Goal: Information Seeking & Learning: Learn about a topic

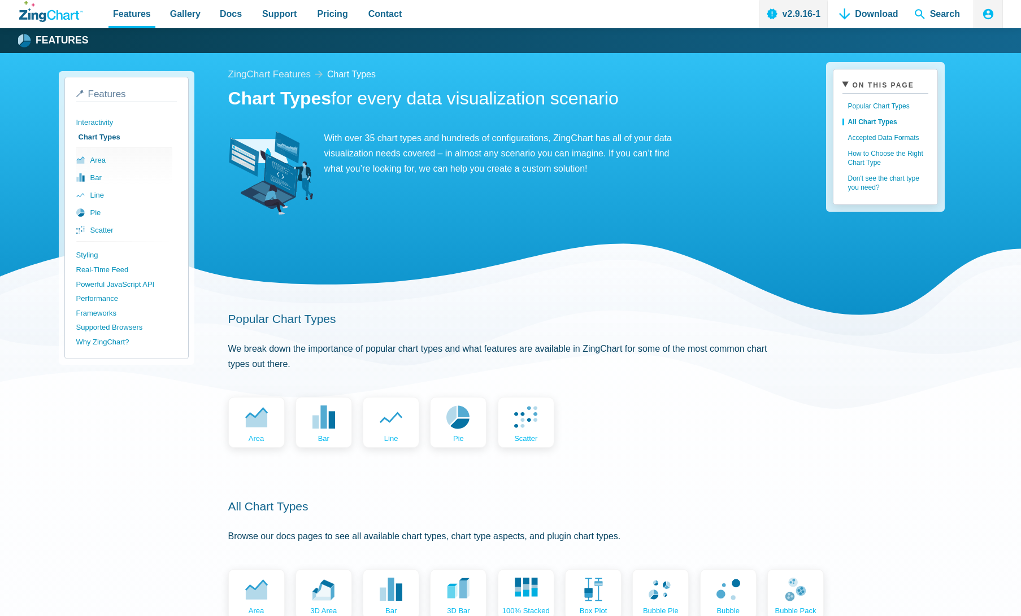
scroll to position [411, 0]
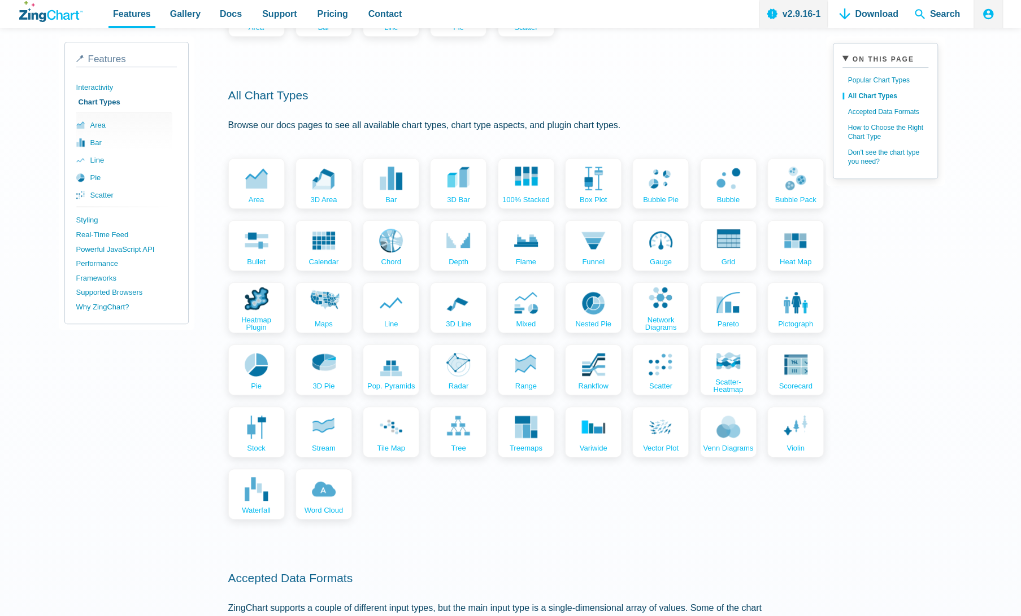
click at [922, 384] on div "ZingChart Features chart types Chart Types for every data visualization scenari…" at bounding box center [586, 317] width 716 height 1333
click at [539, 319] on link "mixed" at bounding box center [525, 306] width 56 height 51
click at [114, 127] on link "area" at bounding box center [126, 125] width 96 height 18
click at [263, 311] on link "Heatmap Plugin" at bounding box center [255, 306] width 56 height 51
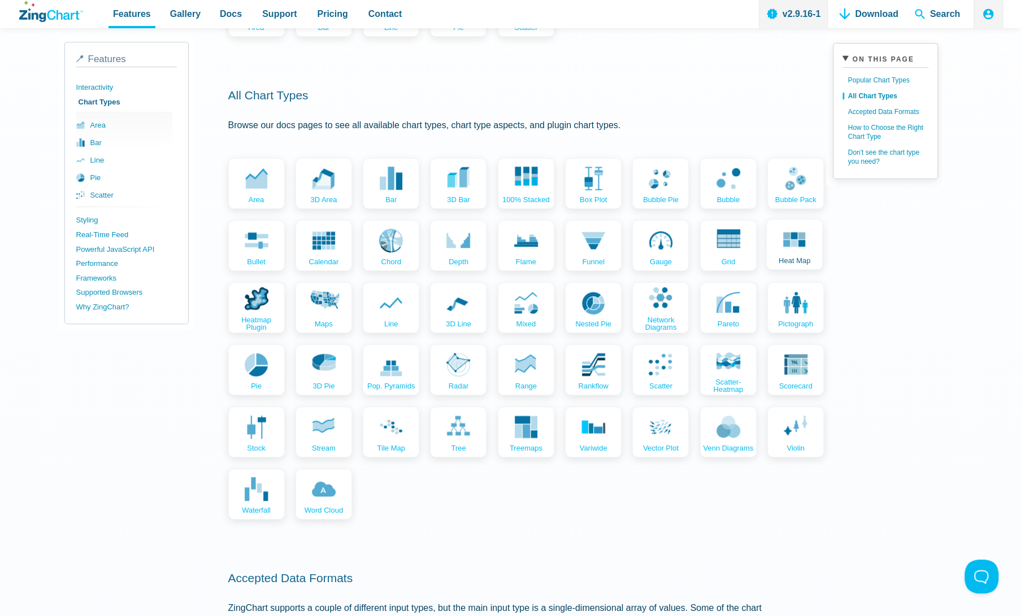
click at [787, 258] on span "Heat map" at bounding box center [794, 260] width 32 height 7
click at [512, 167] on link "100% Stacked" at bounding box center [525, 182] width 56 height 51
click at [325, 247] on icon "App Content" at bounding box center [323, 240] width 24 height 24
drag, startPoint x: 631, startPoint y: 229, endPoint x: 712, endPoint y: 336, distance: 134.7
click at [712, 336] on div "area 3D area bar 3D bar 100% Stacked box plot bubble pie bubble bubble pack bul…" at bounding box center [501, 339] width 546 height 362
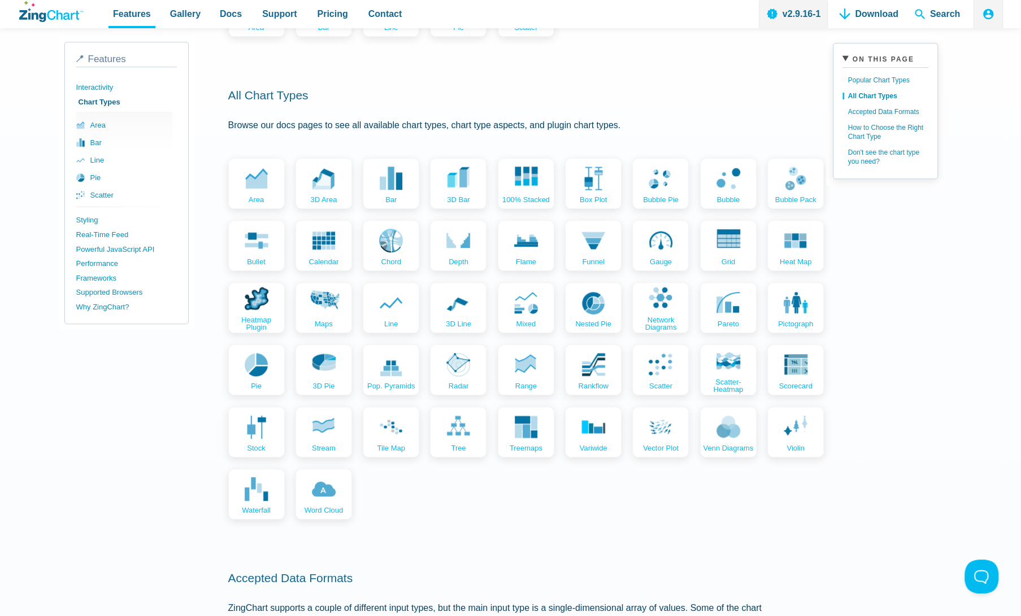
click at [907, 363] on div "ZingChart Features chart types Chart Types for every data visualization scenari…" at bounding box center [586, 317] width 716 height 1333
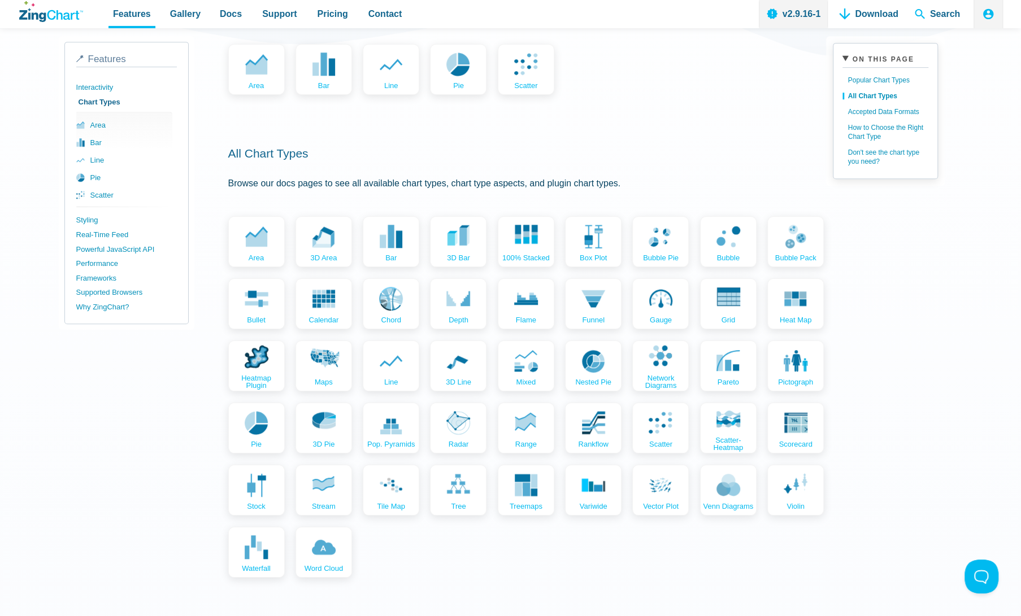
scroll to position [351, 0]
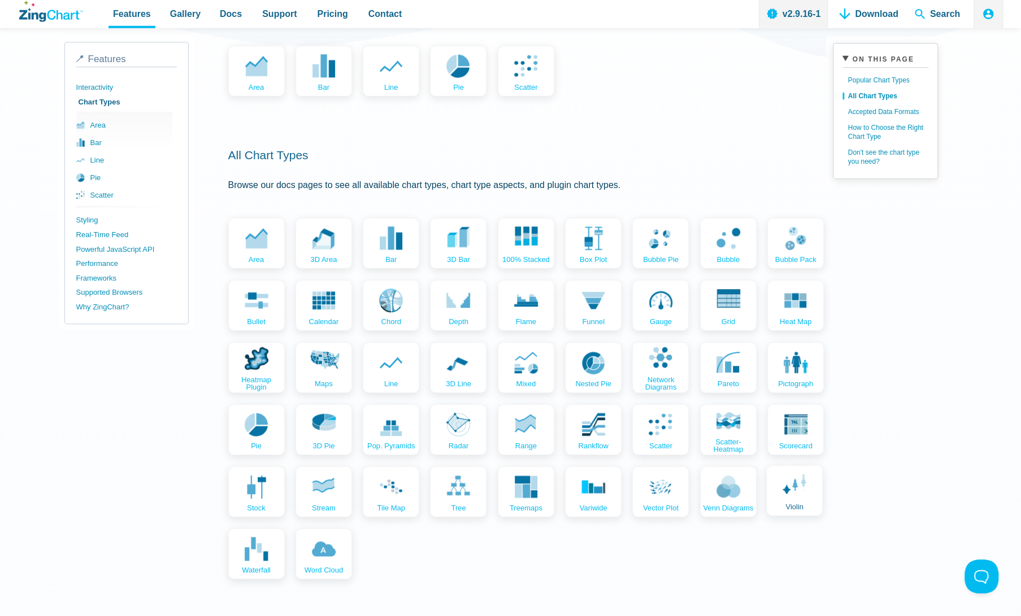
click at [800, 502] on link "violin" at bounding box center [794, 490] width 56 height 51
click at [809, 363] on link "pictograph" at bounding box center [794, 366] width 56 height 51
click at [264, 438] on link "pie" at bounding box center [255, 428] width 56 height 51
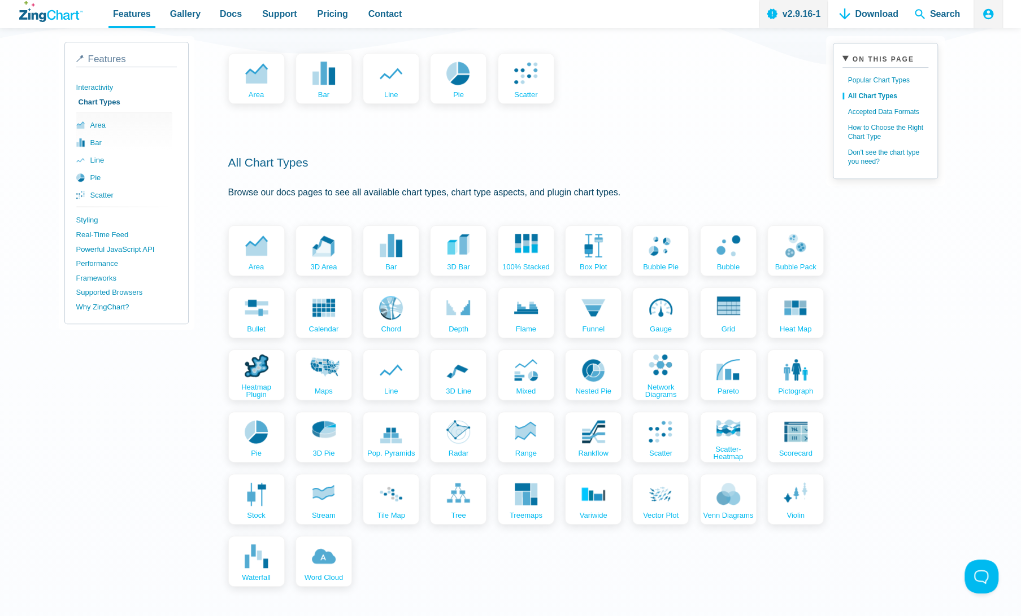
scroll to position [340, 0]
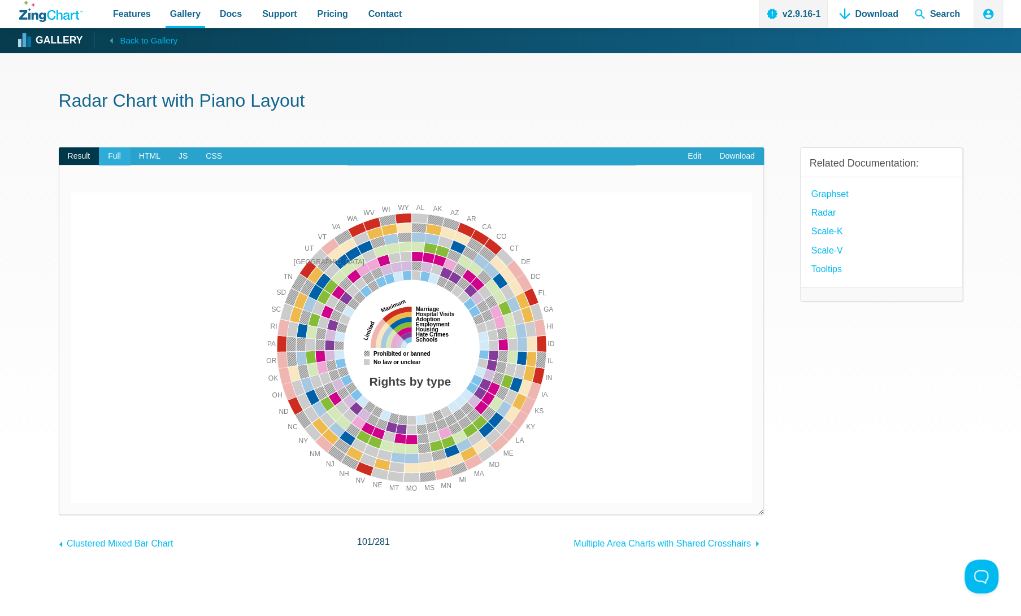
click at [123, 153] on span "Full" at bounding box center [114, 156] width 31 height 18
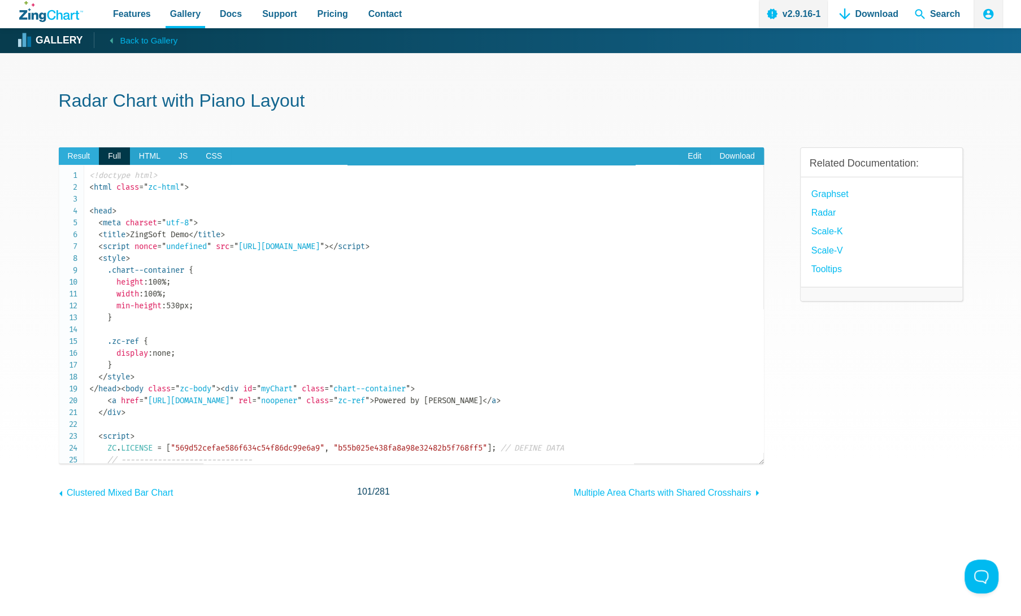
click at [73, 151] on span "Result" at bounding box center [79, 156] width 41 height 18
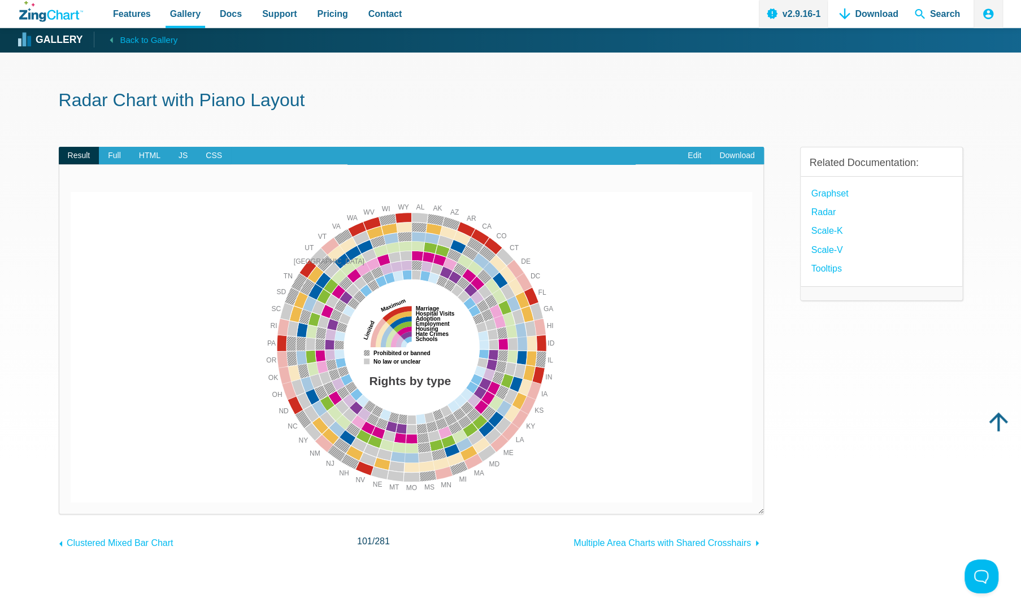
scroll to position [12, 0]
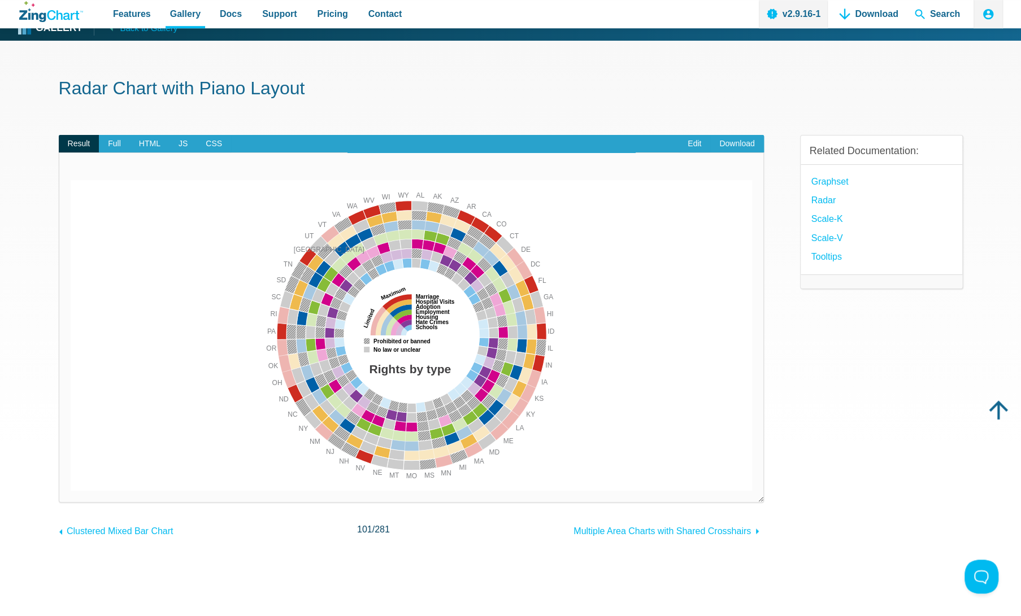
click at [811, 201] on ul "Graphset Radar Scale-K Scale-V Tooltips" at bounding box center [880, 219] width 143 height 90
click at [824, 207] on link "Radar" at bounding box center [823, 200] width 25 height 15
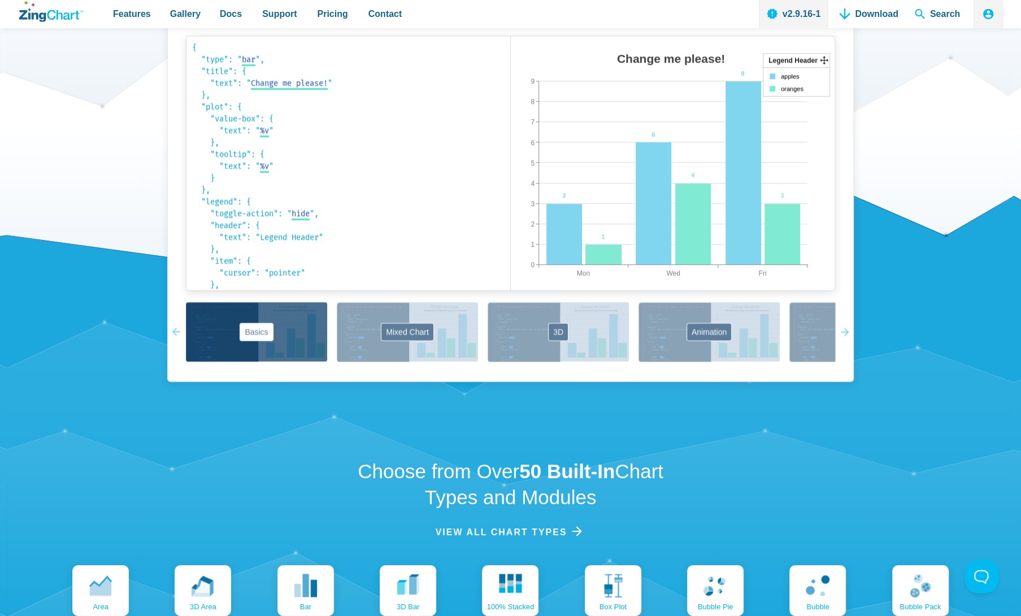
scroll to position [824, 0]
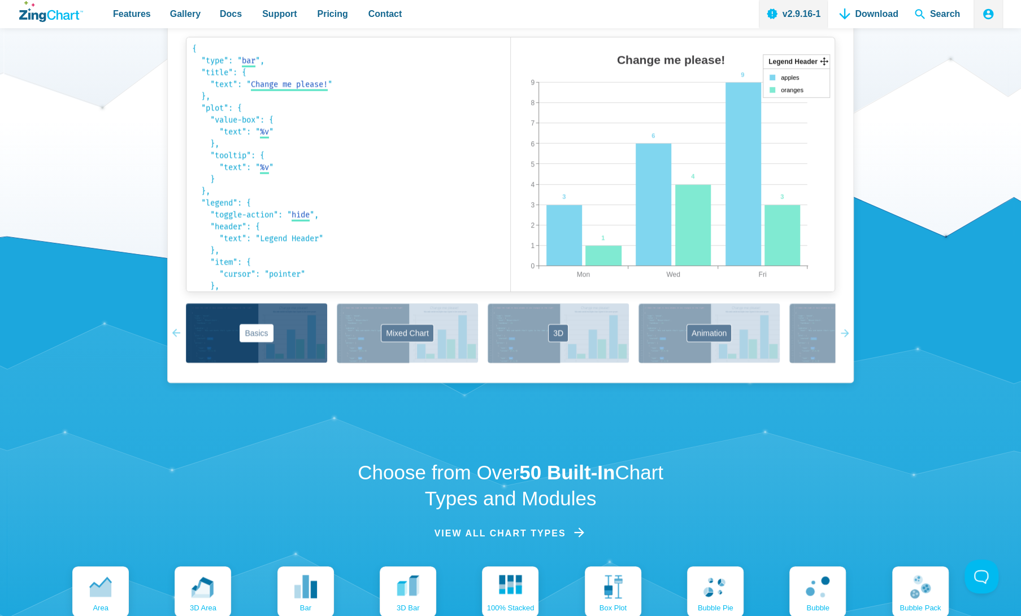
click at [503, 541] on span "View all chart Types" at bounding box center [500, 533] width 132 height 15
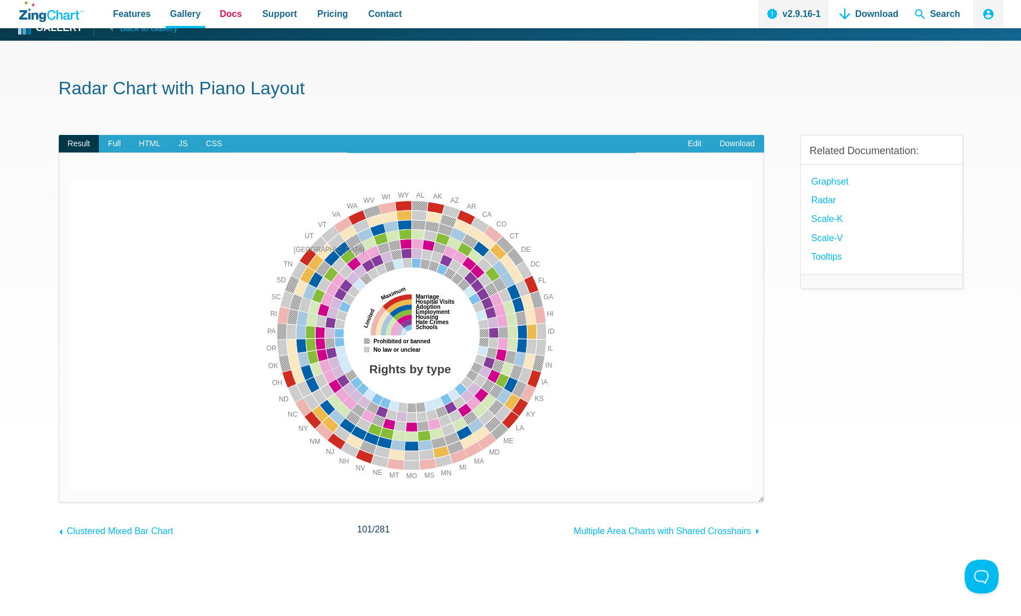
click at [228, 25] on link "Docs" at bounding box center [230, 14] width 31 height 28
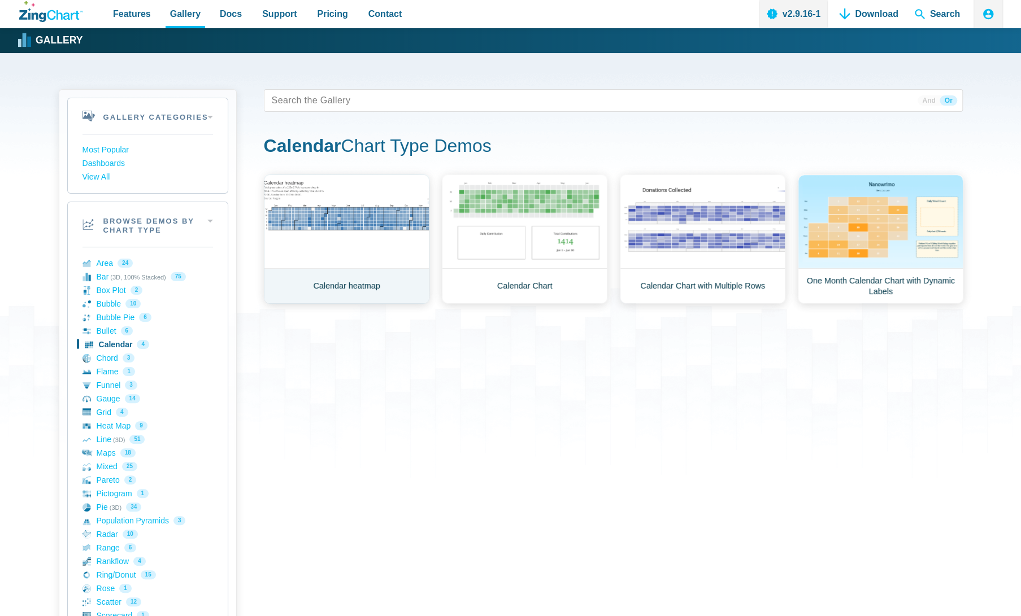
click at [376, 274] on link "Calendar heatmap" at bounding box center [347, 239] width 166 height 129
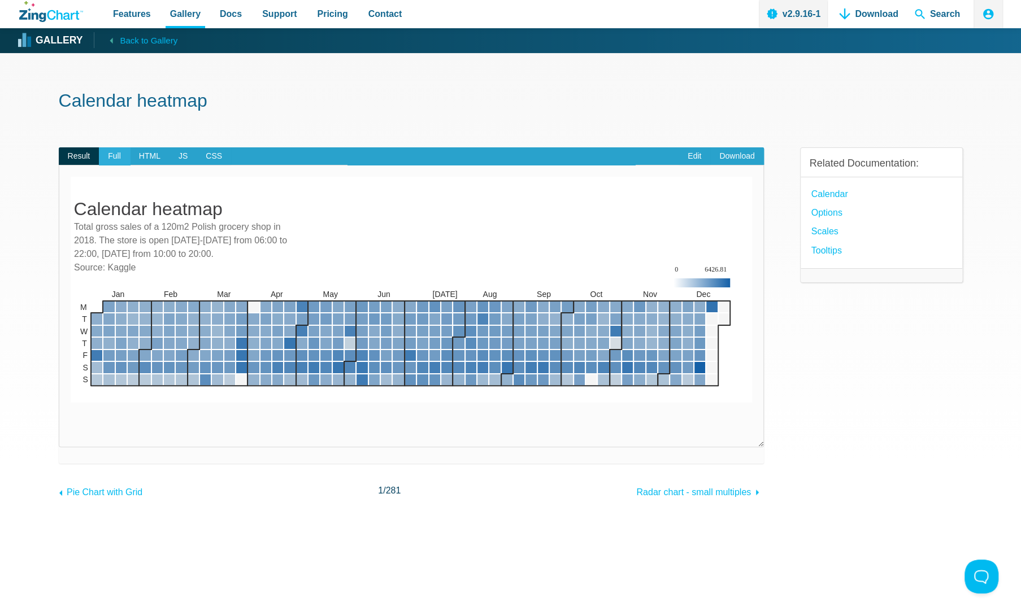
click at [110, 158] on span "Full" at bounding box center [114, 156] width 31 height 18
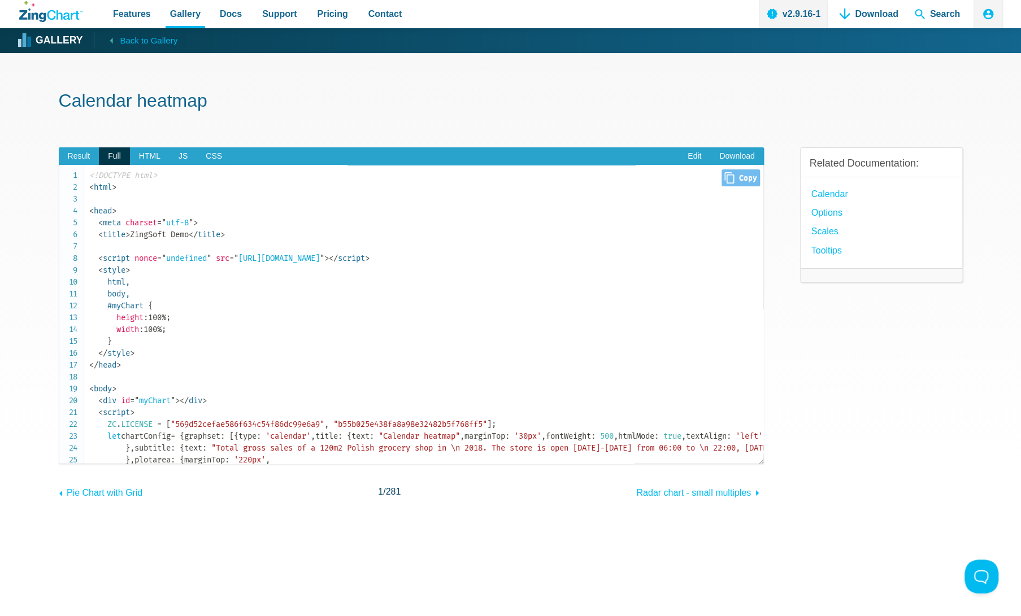
click at [156, 318] on span "html, body, #myChart { height : 100% ; width : 100% ; }" at bounding box center [129, 317] width 81 height 81
click at [164, 319] on span "html, body, #myChart { height : 100% ; width : 100% ; }" at bounding box center [129, 317] width 81 height 81
click at [691, 156] on link "Edit" at bounding box center [694, 156] width 32 height 18
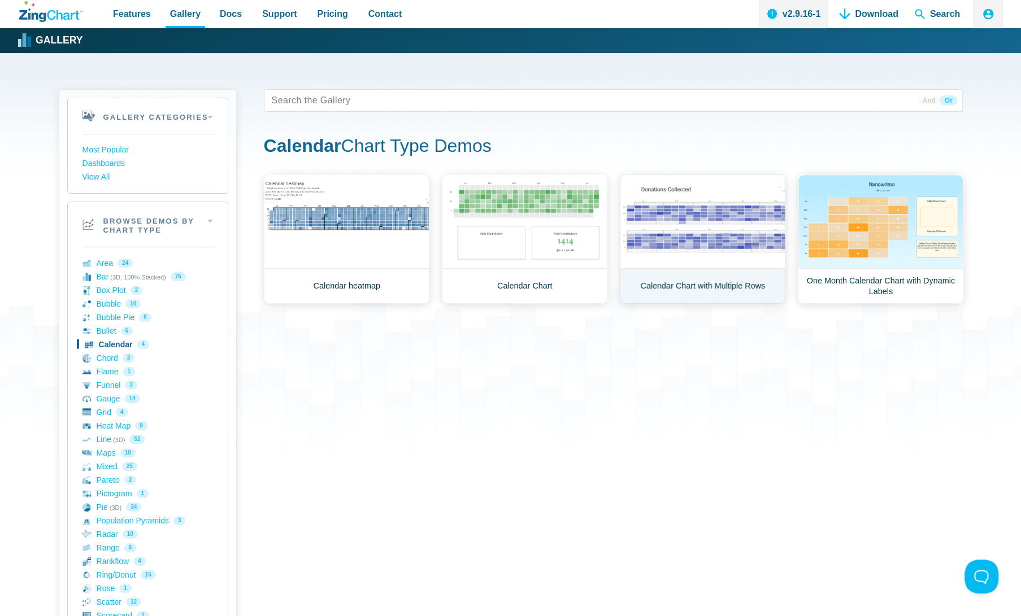
click at [704, 253] on link "Calendar Chart with Multiple Rows" at bounding box center [703, 239] width 166 height 129
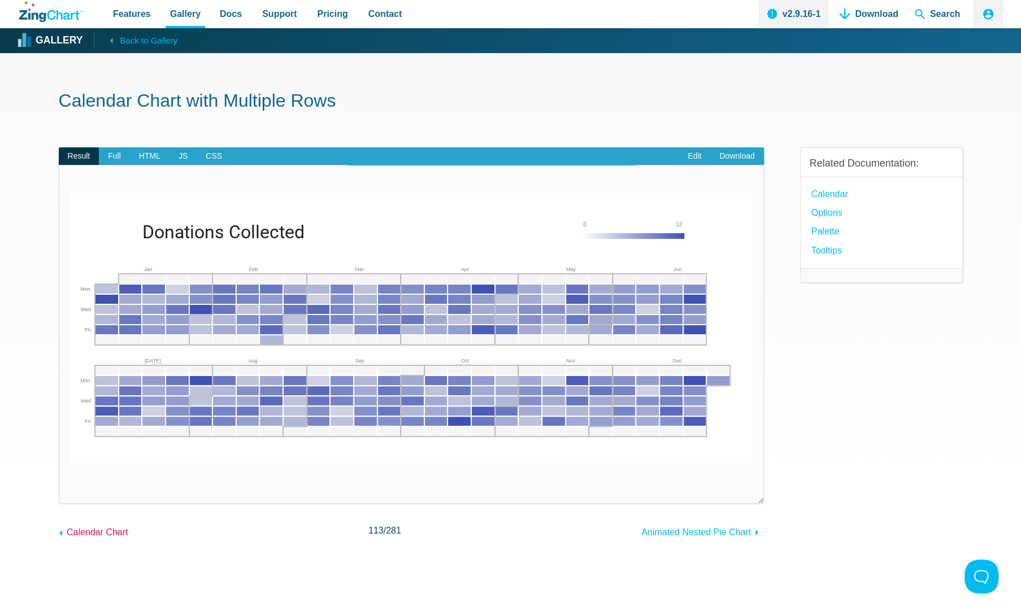
click at [109, 534] on span "Calendar Chart" at bounding box center [98, 533] width 62 height 10
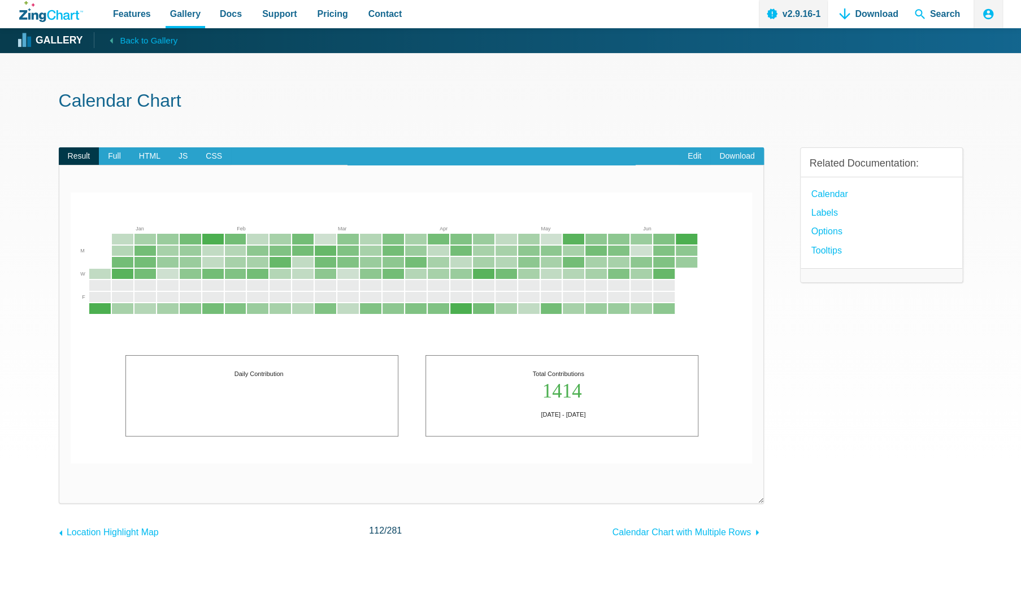
click at [109, 534] on span "Location Highlight Map" at bounding box center [113, 533] width 92 height 10
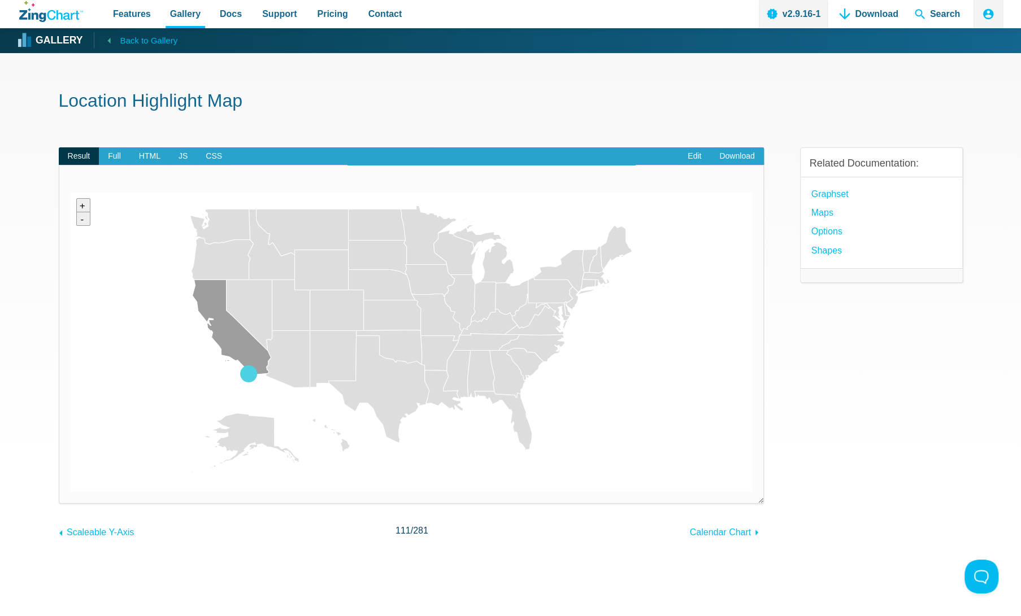
click at [140, 46] on span "Back to Gallery" at bounding box center [149, 40] width 58 height 15
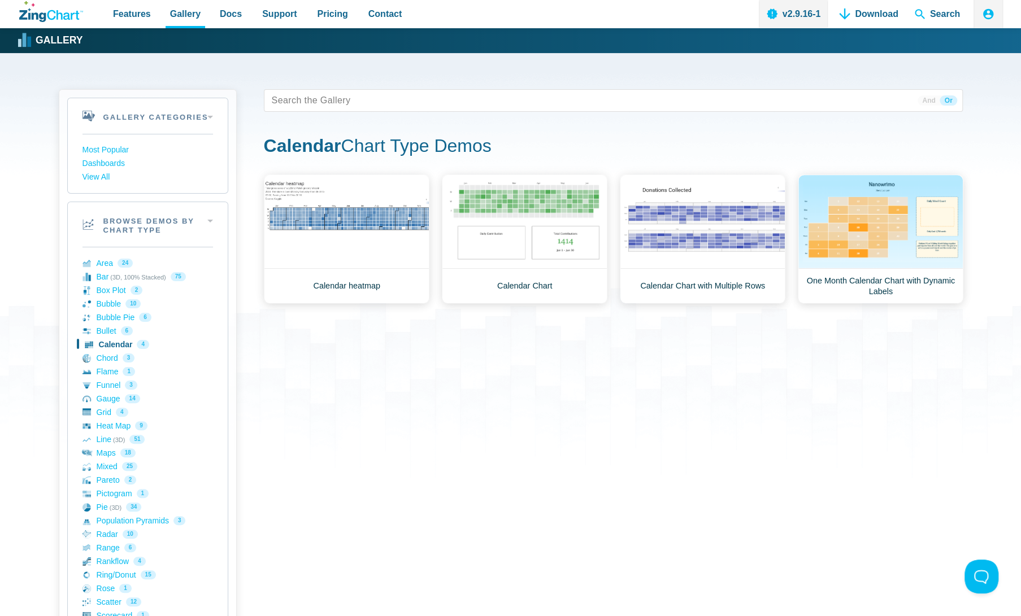
click at [441, 394] on div "36 results And Or Calendar Chart Type Demos Area Demos Area Line Chart Financia…" at bounding box center [613, 493] width 699 height 809
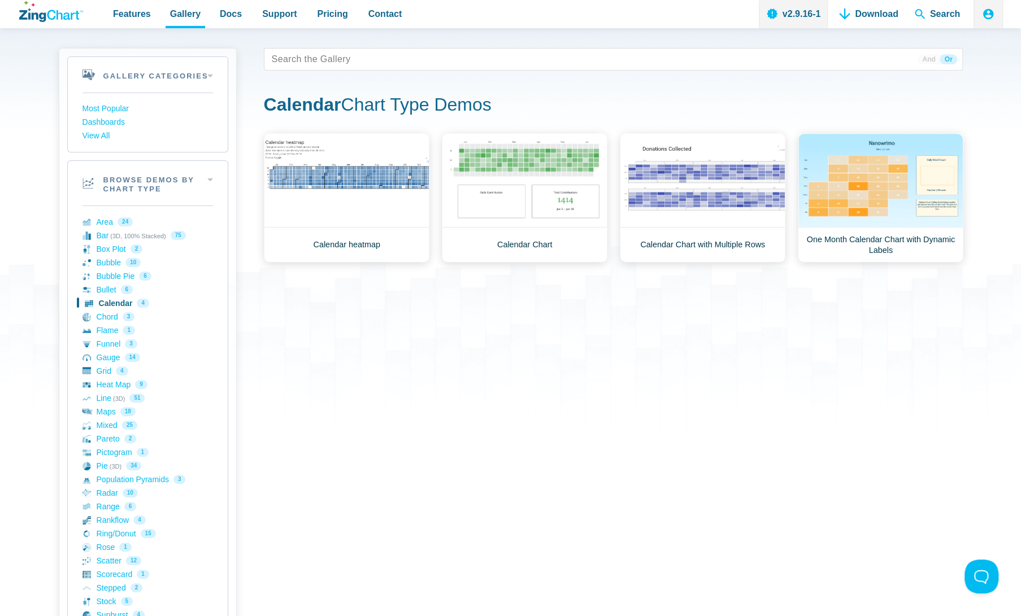
scroll to position [40, 0]
click at [107, 388] on link "Heat Map 9" at bounding box center [147, 386] width 130 height 14
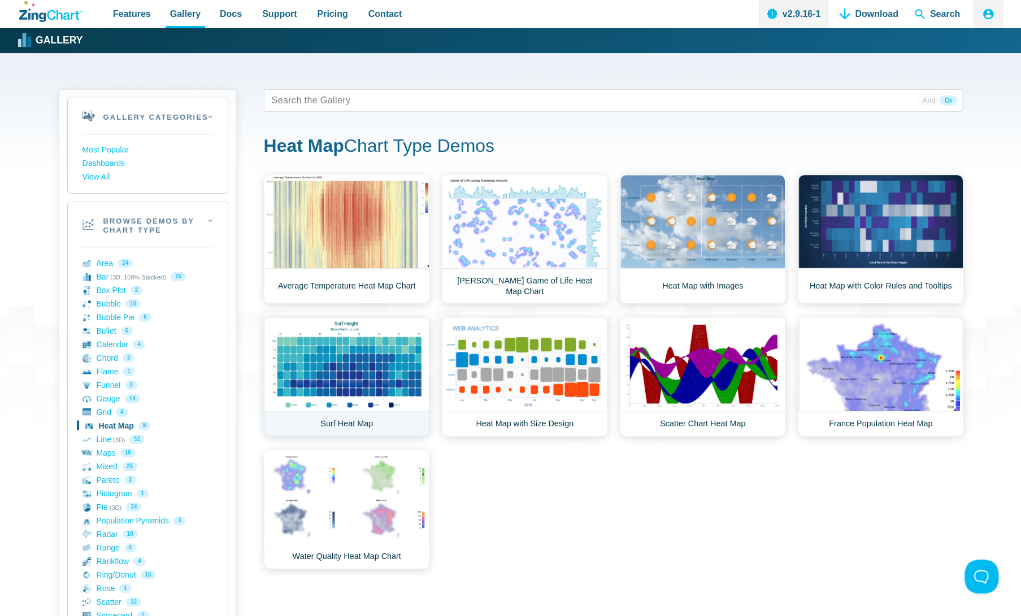
click at [397, 360] on link "Surf Heat Map" at bounding box center [347, 376] width 166 height 119
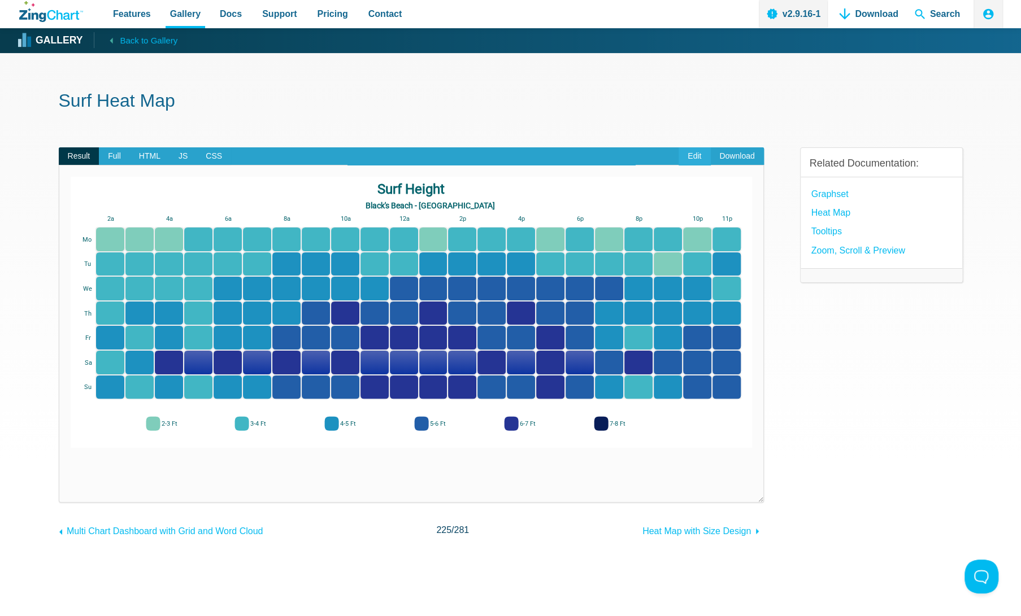
click at [698, 155] on link "Edit" at bounding box center [694, 156] width 32 height 18
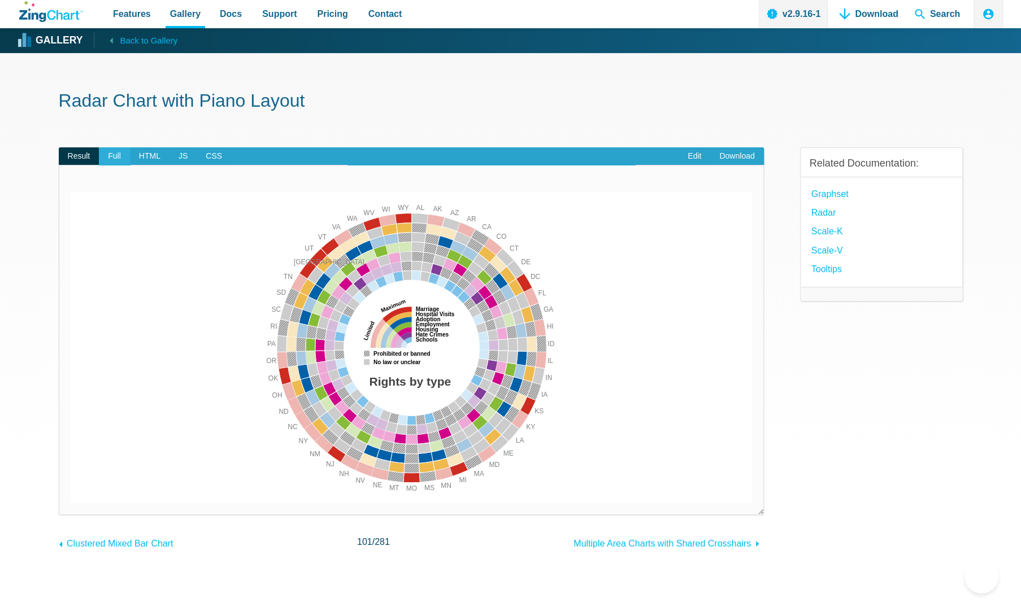
click at [116, 159] on span "Full" at bounding box center [114, 156] width 31 height 18
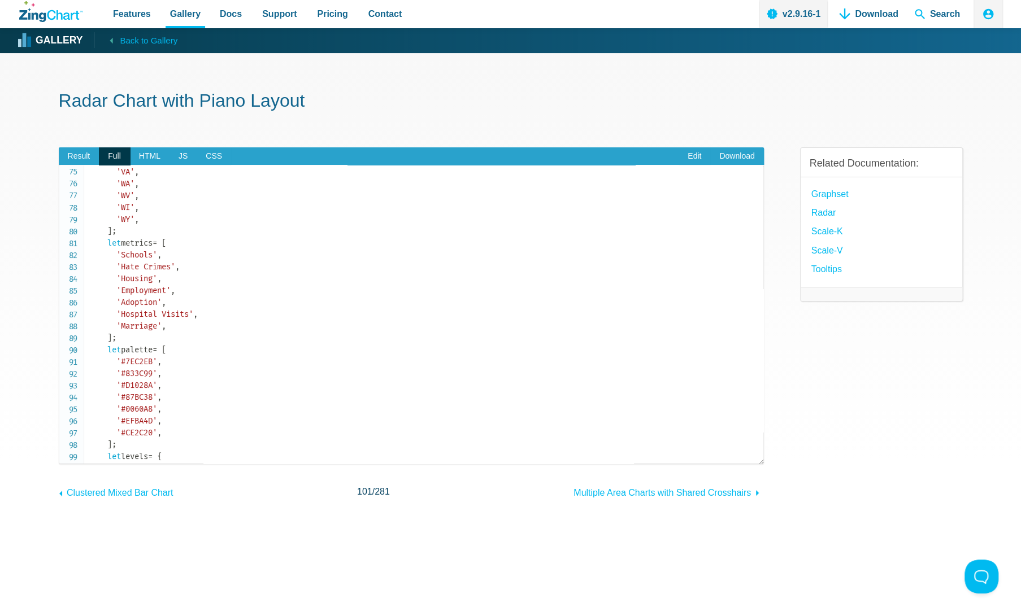
scroll to position [1116, 0]
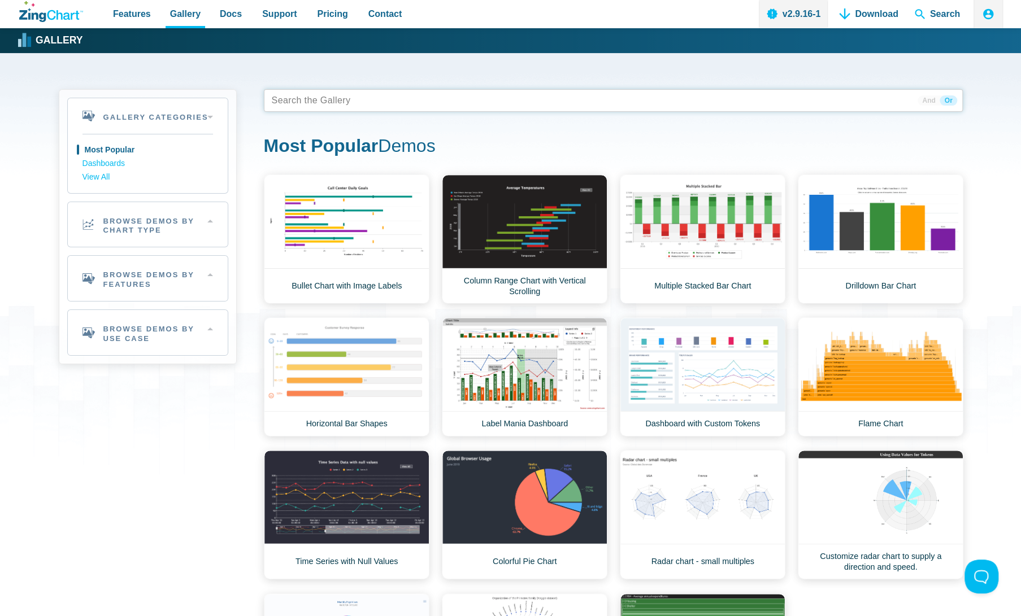
click at [517, 106] on tags "App Content" at bounding box center [613, 100] width 699 height 23
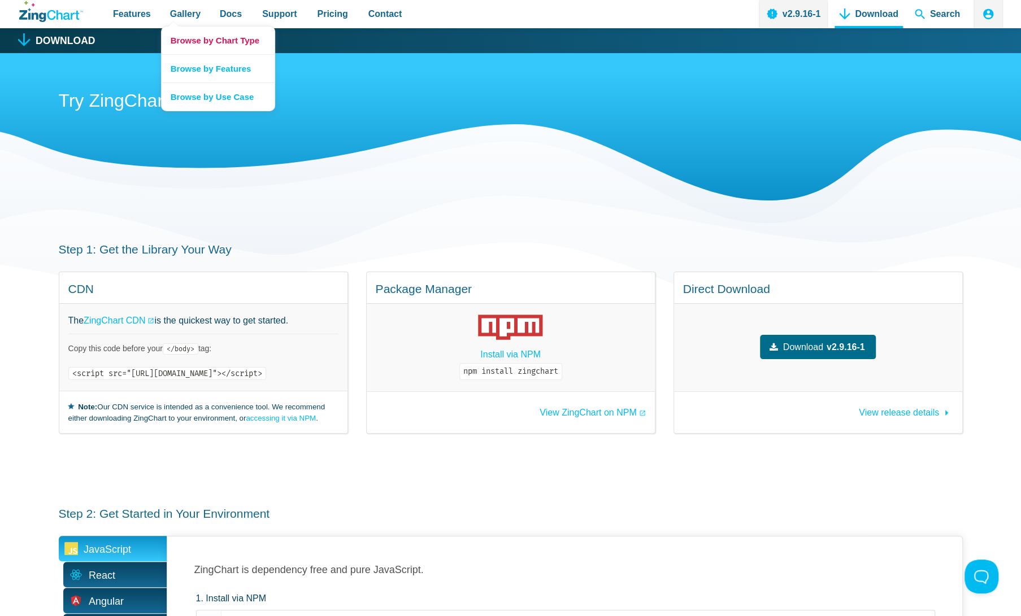
click at [211, 47] on link "Browse by Chart Type" at bounding box center [218, 41] width 113 height 28
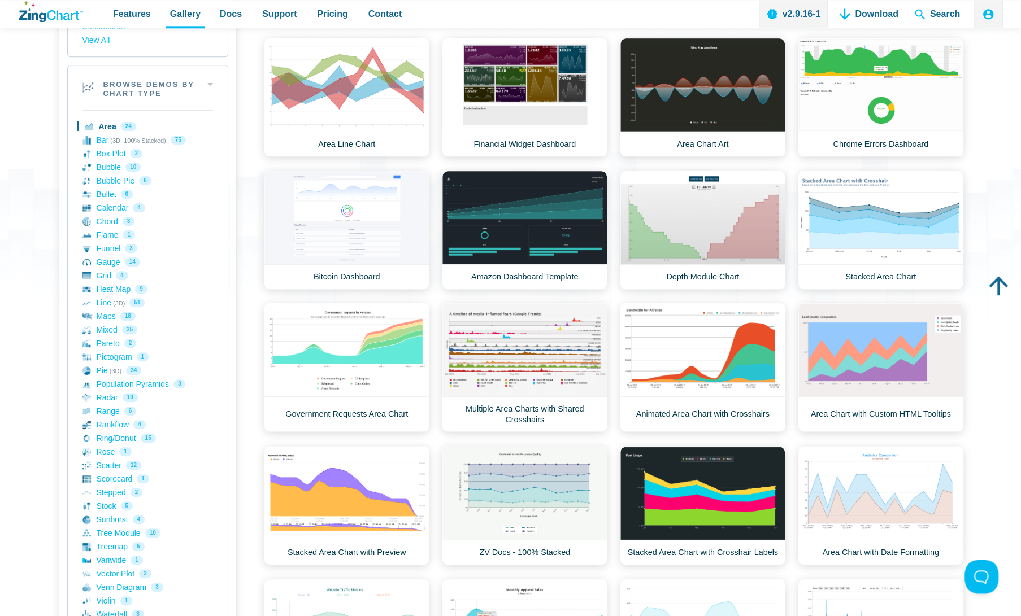
scroll to position [176, 0]
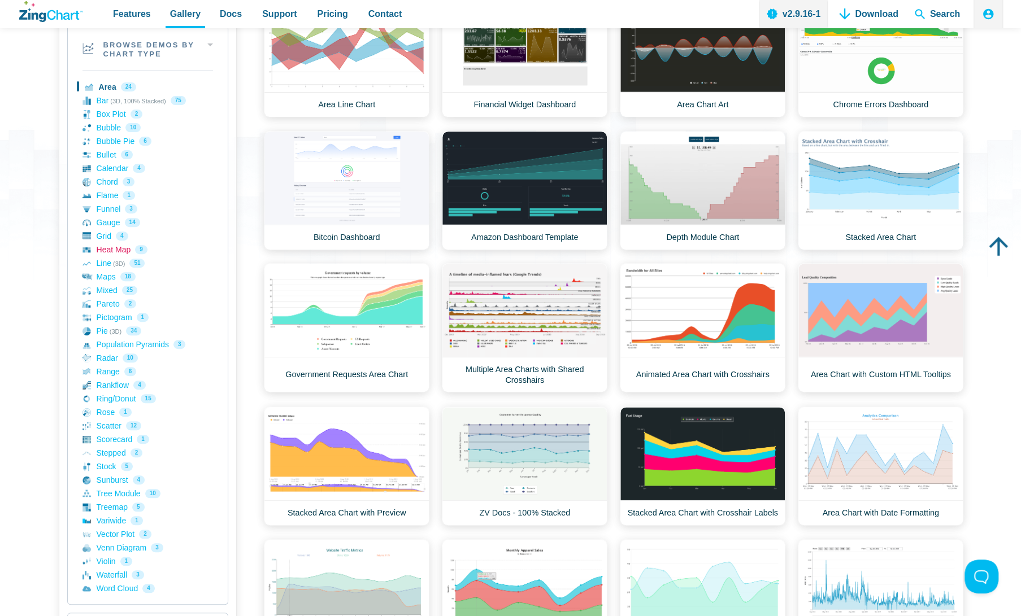
click at [150, 247] on link "Heat Map 9" at bounding box center [147, 250] width 130 height 14
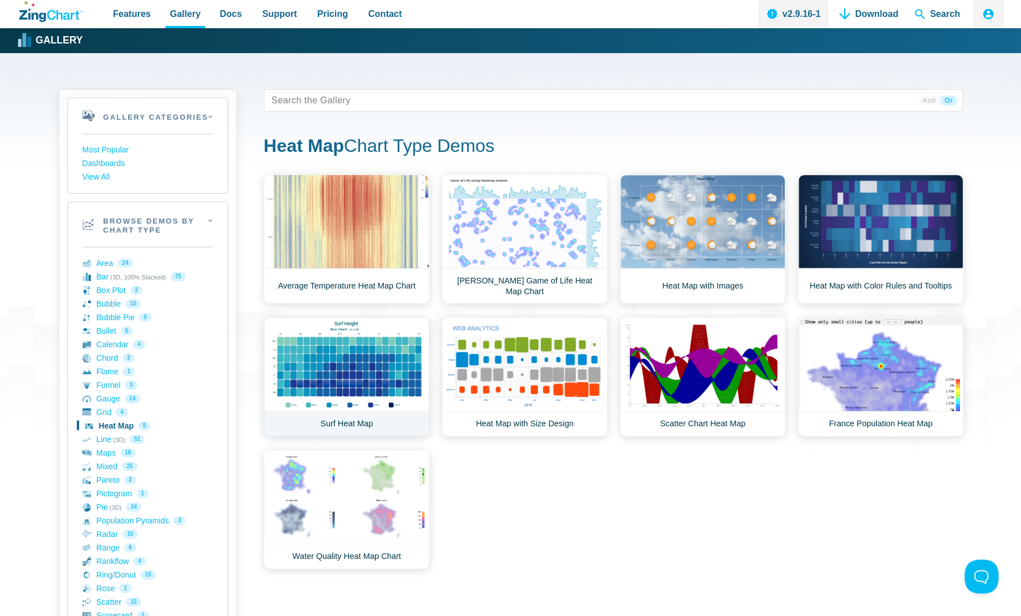
click at [385, 347] on link "Surf Heat Map" at bounding box center [347, 376] width 166 height 119
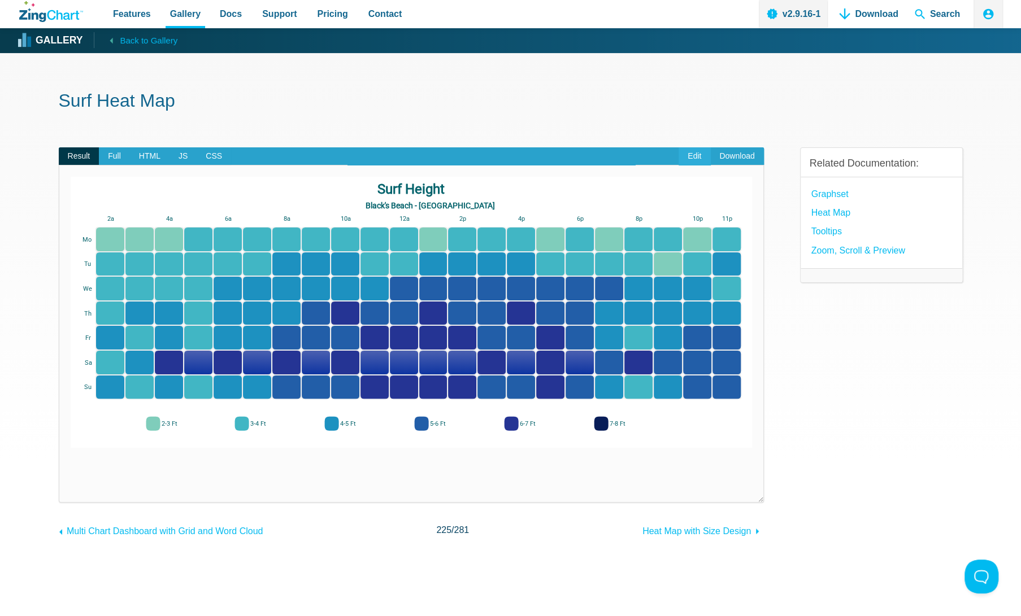
click at [690, 159] on link "Edit" at bounding box center [694, 156] width 32 height 18
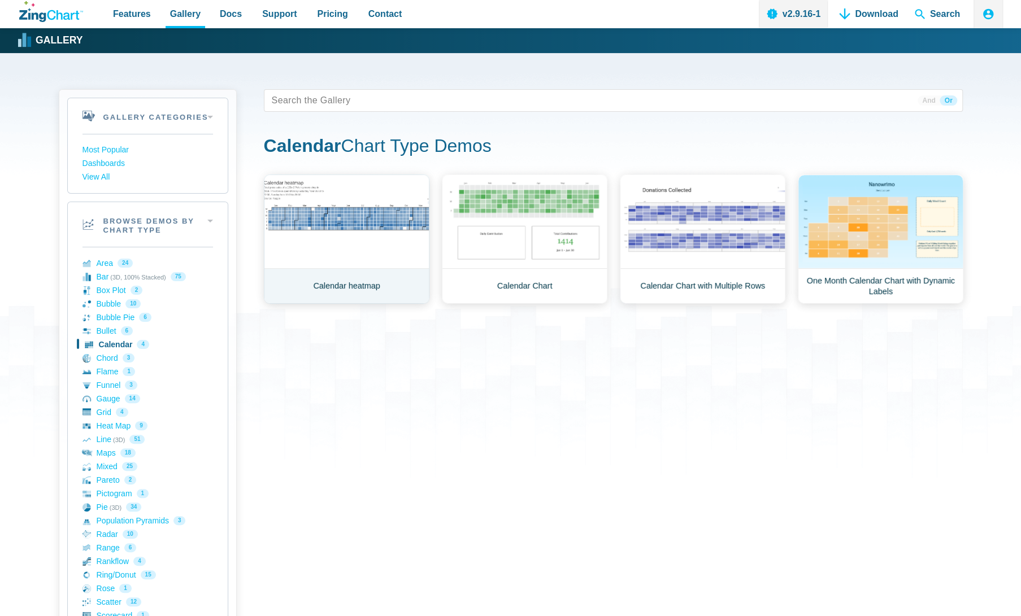
click at [399, 251] on link "Calendar heatmap" at bounding box center [347, 239] width 166 height 129
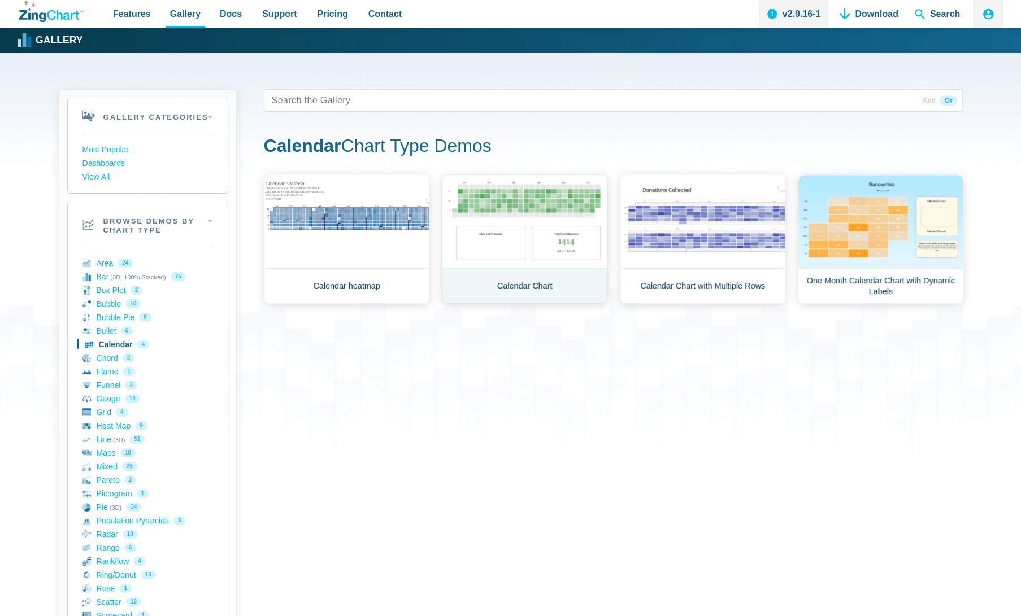
click at [496, 228] on link "Calendar Chart" at bounding box center [525, 239] width 166 height 129
click at [709, 251] on link "Calendar Chart with Multiple Rows" at bounding box center [703, 239] width 166 height 129
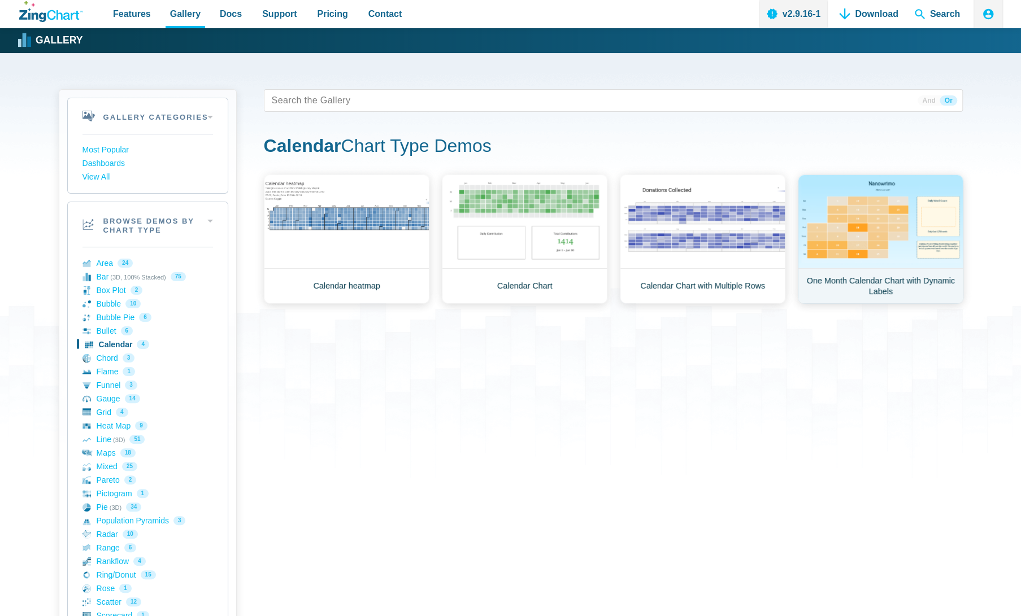
click at [832, 249] on link "One Month Calendar Chart with Dynamic Labels" at bounding box center [881, 239] width 166 height 129
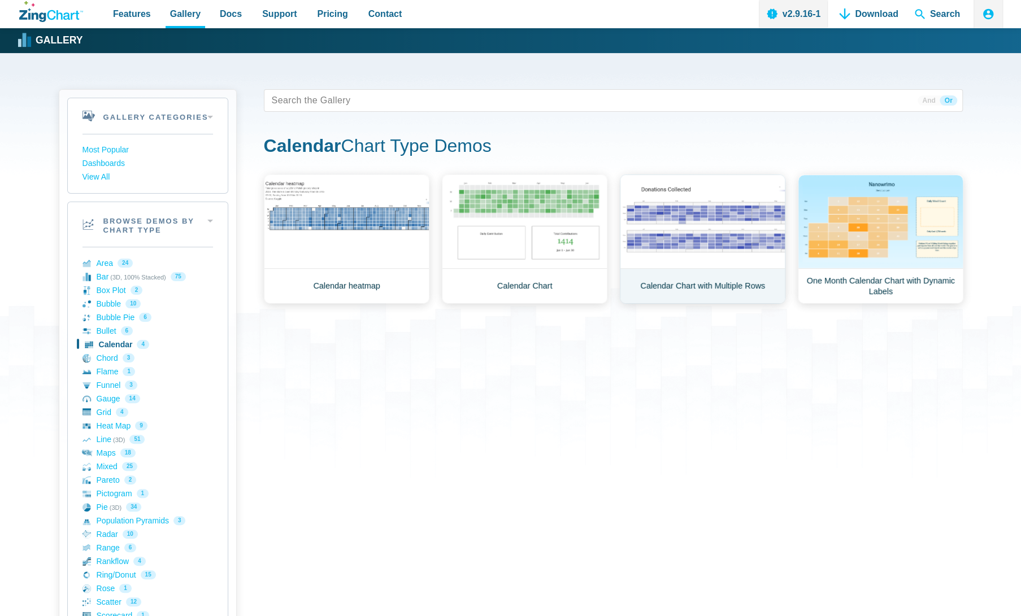
click at [708, 256] on link "Calendar Chart with Multiple Rows" at bounding box center [703, 239] width 166 height 129
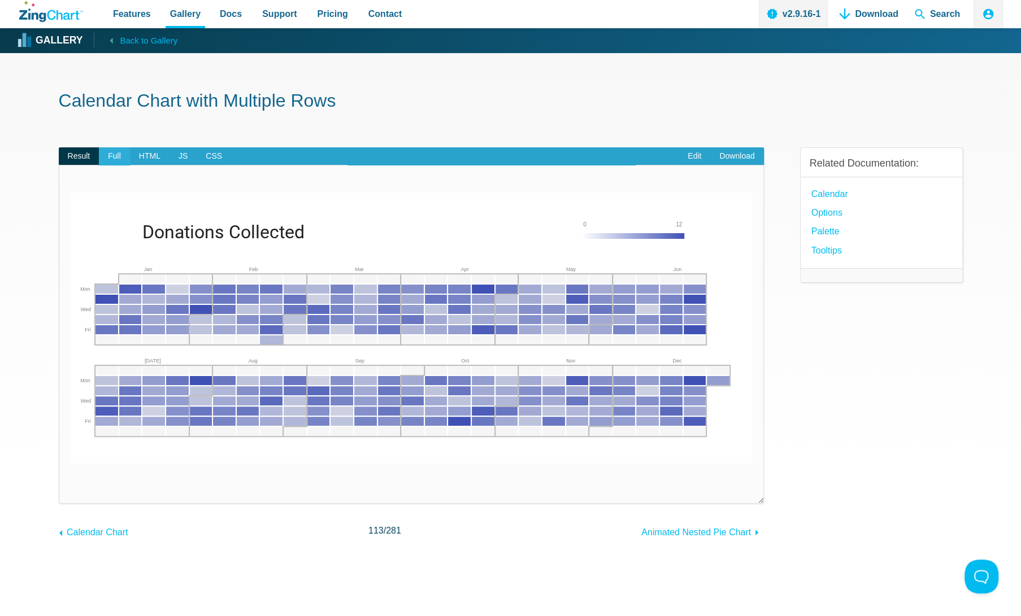
click at [107, 151] on span "Full" at bounding box center [114, 156] width 31 height 18
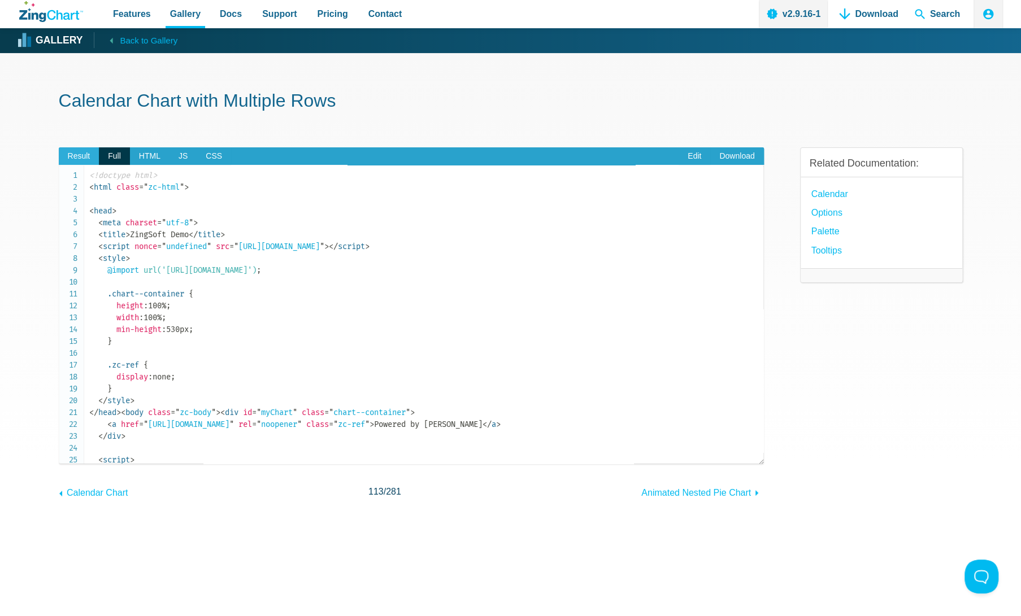
click at [93, 159] on span "Result" at bounding box center [79, 156] width 41 height 18
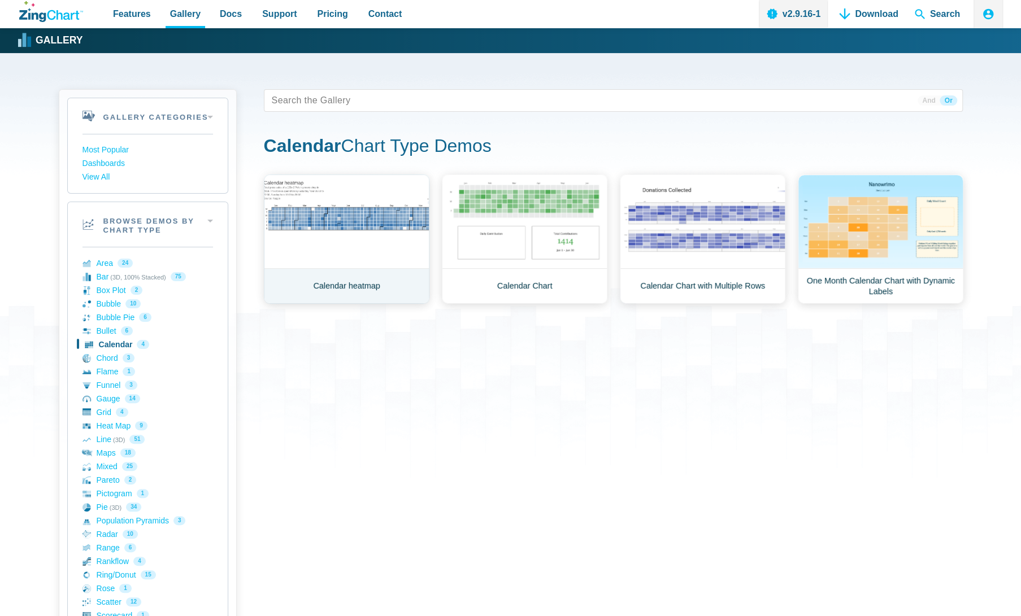
click at [397, 233] on link "Calendar heatmap" at bounding box center [347, 239] width 166 height 129
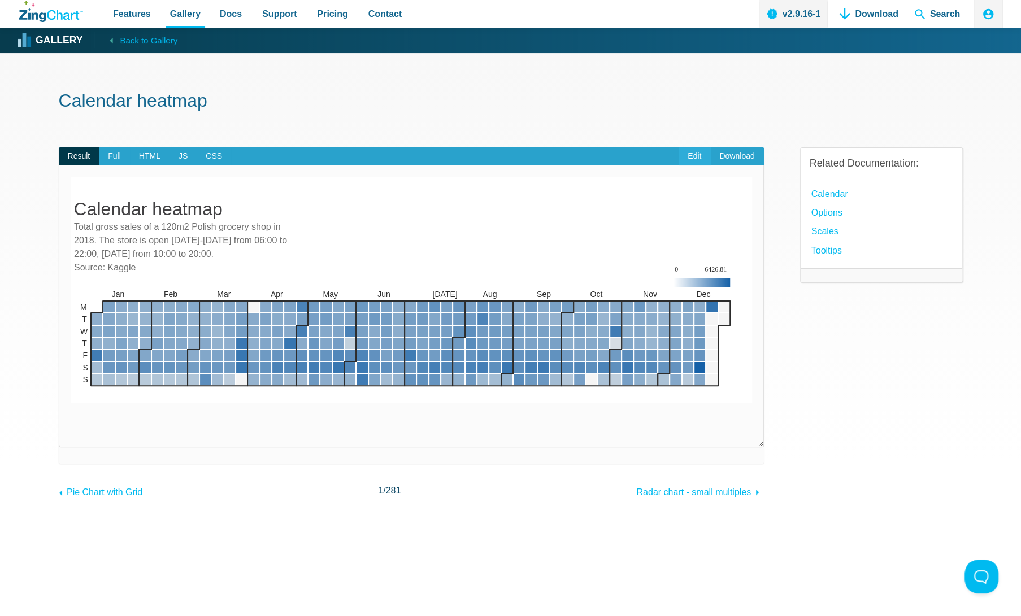
click at [702, 151] on link "Edit" at bounding box center [694, 156] width 32 height 18
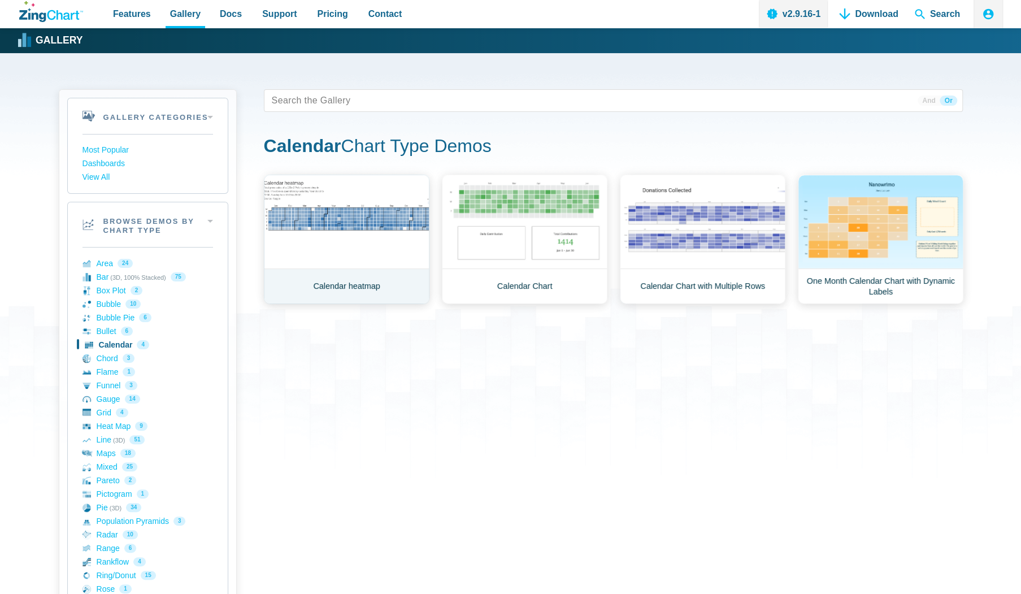
click at [359, 240] on link "Calendar heatmap" at bounding box center [347, 239] width 166 height 129
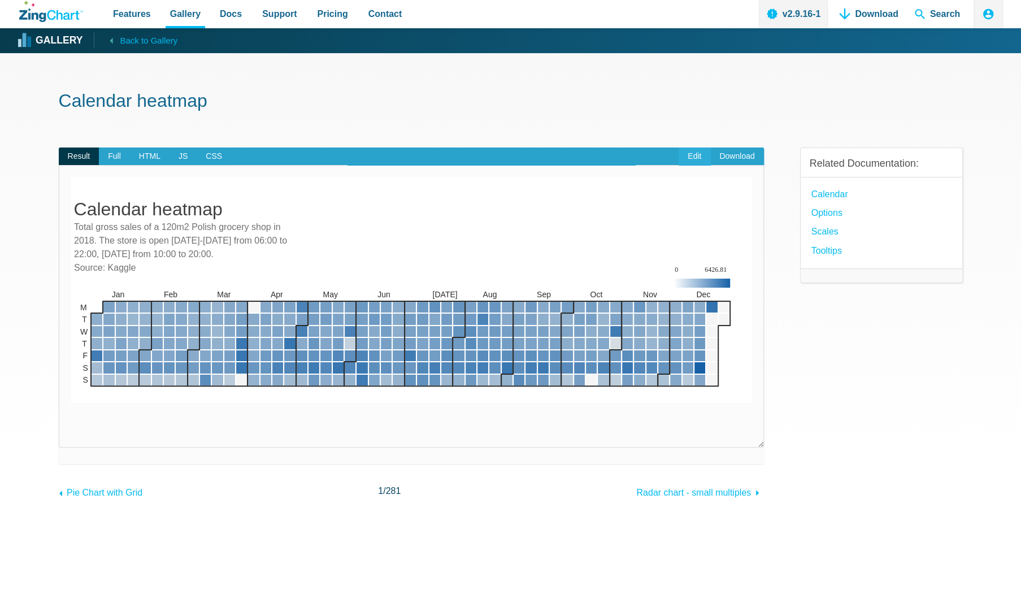
click at [699, 155] on link "Edit" at bounding box center [694, 156] width 32 height 18
